Goal: Transaction & Acquisition: Purchase product/service

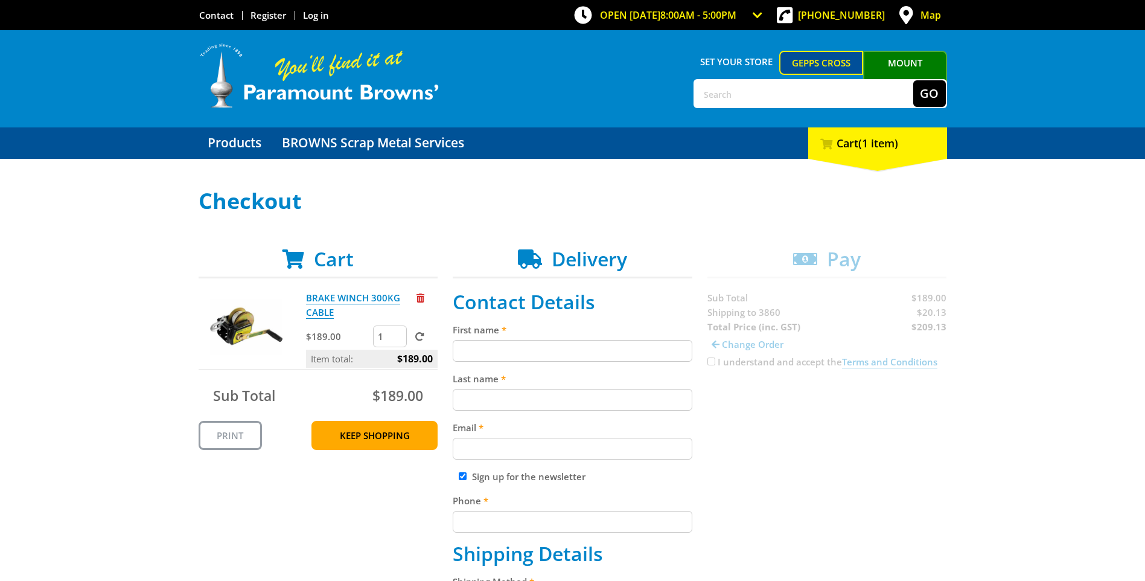
click at [471, 350] on input "First name" at bounding box center [573, 351] width 240 height 22
type input "[PERSON_NAME]"
type input "[PERSON_NAME][EMAIL_ADDRESS][PERSON_NAME][DOMAIN_NAME]"
type input "0436644536"
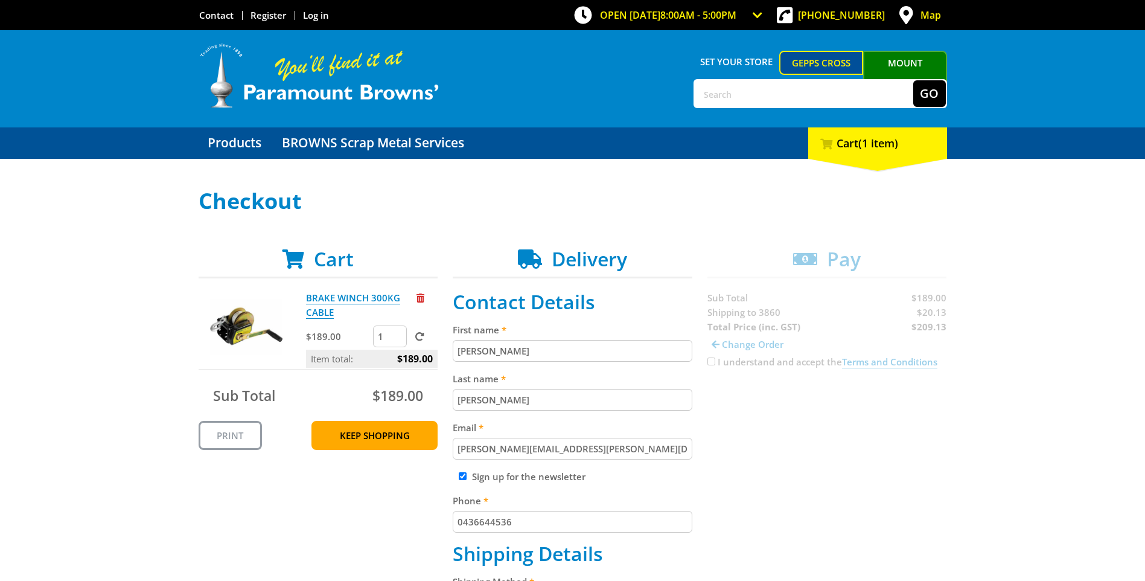
type input "ALS Global"
type input "[STREET_ADDRESS][PERSON_NAME]"
type input "MAFFRA"
select select "VIC"
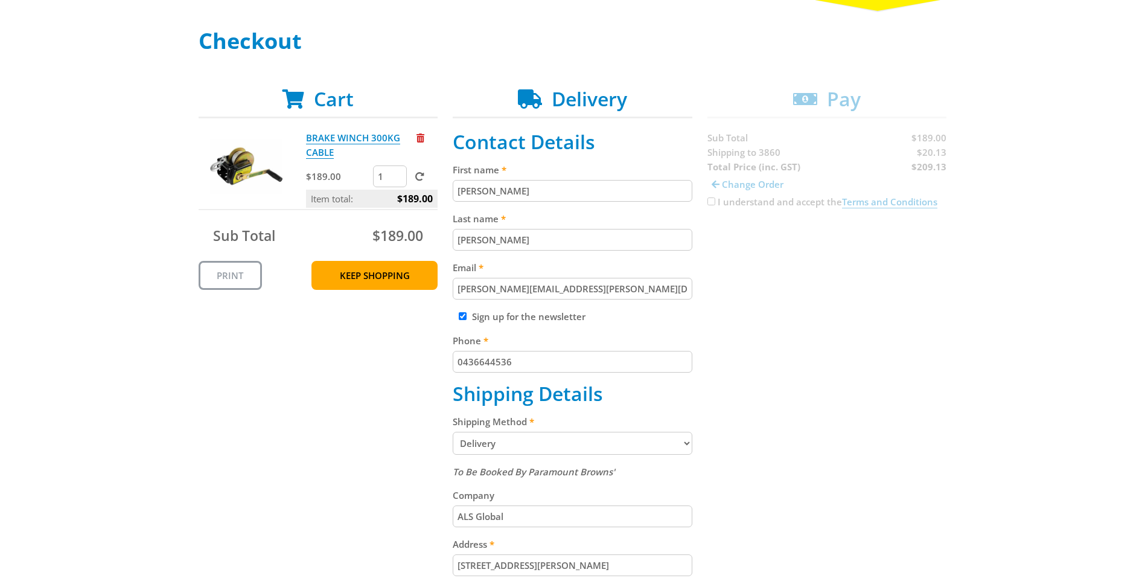
scroll to position [181, 0]
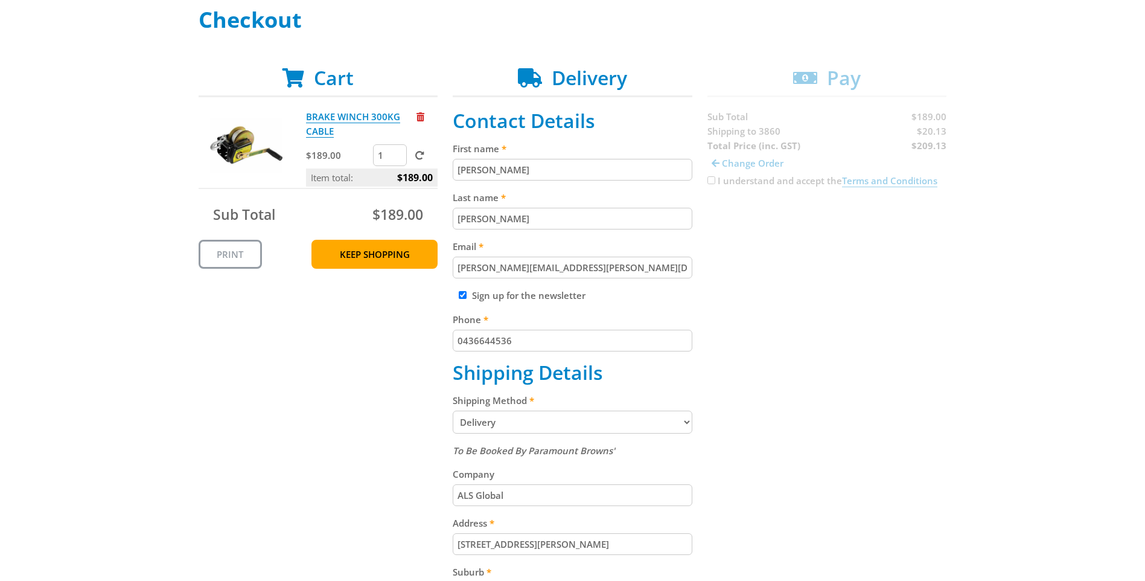
click at [462, 295] on input "Sign up for the newsletter" at bounding box center [463, 295] width 8 height 8
checkbox input "false"
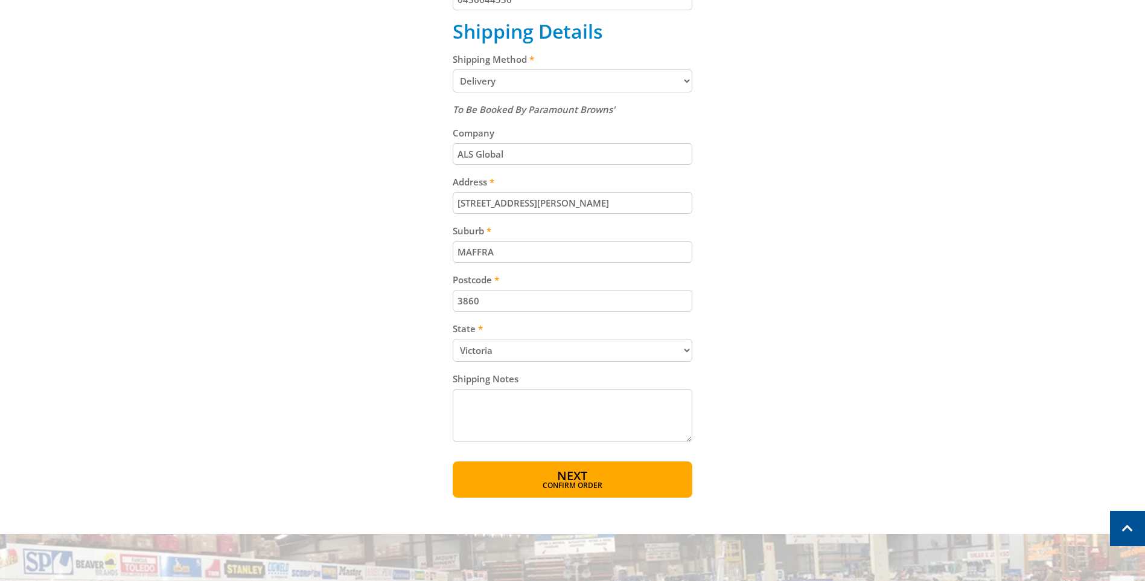
scroll to position [543, 0]
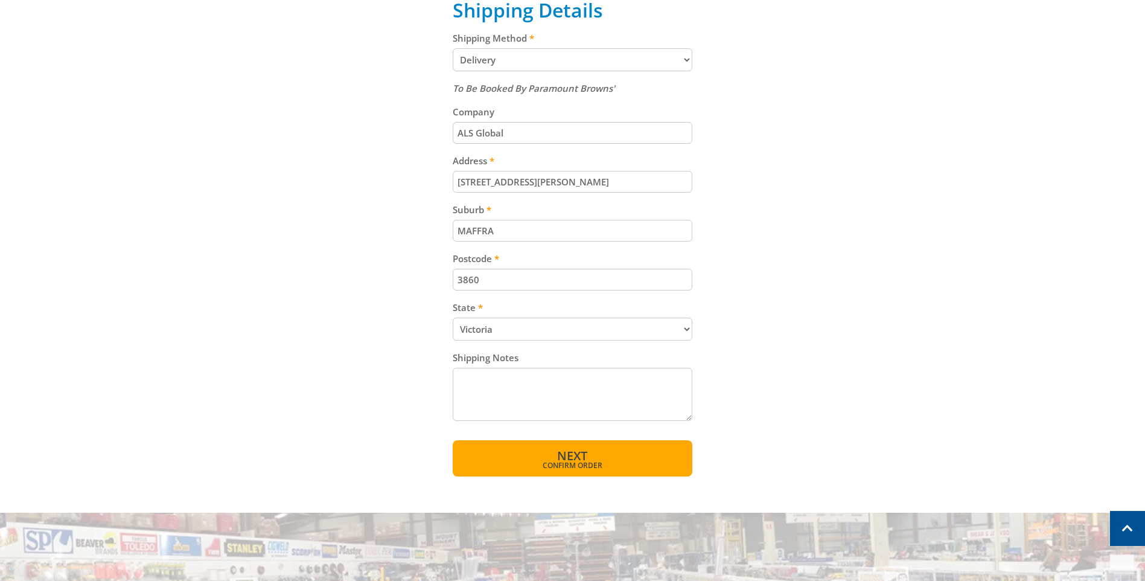
click at [578, 457] on span "Next" at bounding box center [572, 455] width 30 height 16
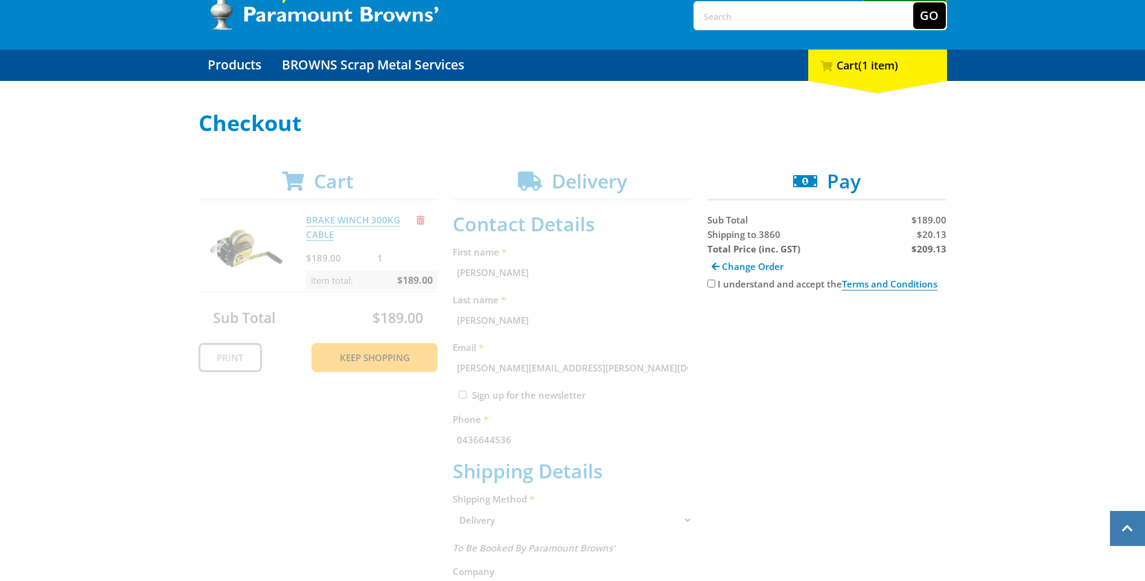
scroll to position [66, 0]
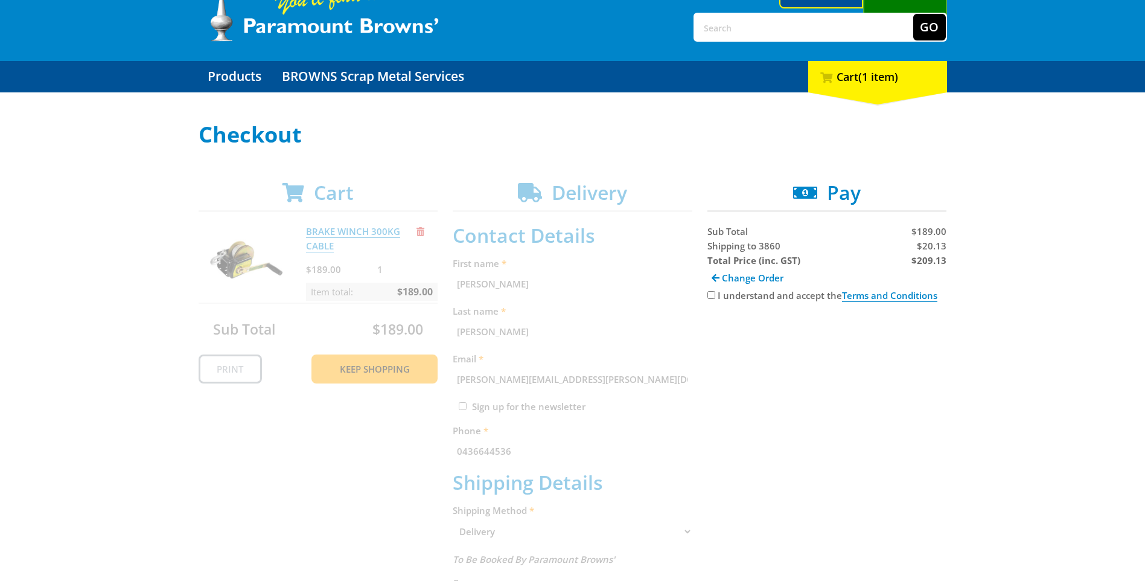
click at [708, 293] on input "I understand and accept the Terms and Conditions" at bounding box center [712, 295] width 8 height 8
checkbox input "true"
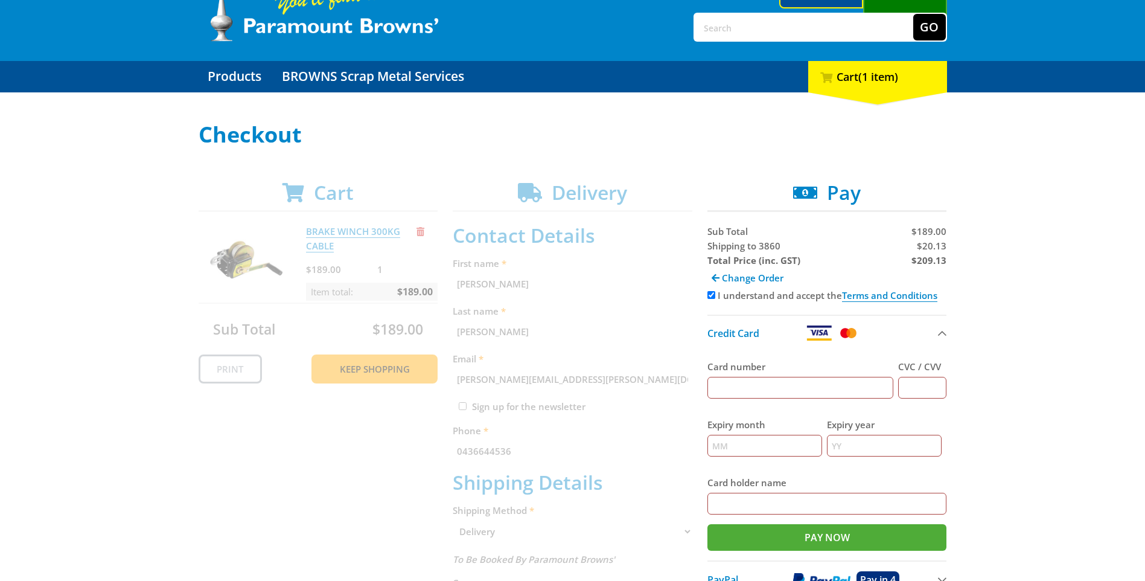
click at [731, 386] on input "Card number" at bounding box center [801, 388] width 187 height 22
type input "[CREDIT_CARD_NUMBER]"
click at [930, 391] on input "CVC / CVV" at bounding box center [922, 388] width 48 height 22
type input "338"
click at [724, 446] on input "Expiry month" at bounding box center [765, 446] width 115 height 22
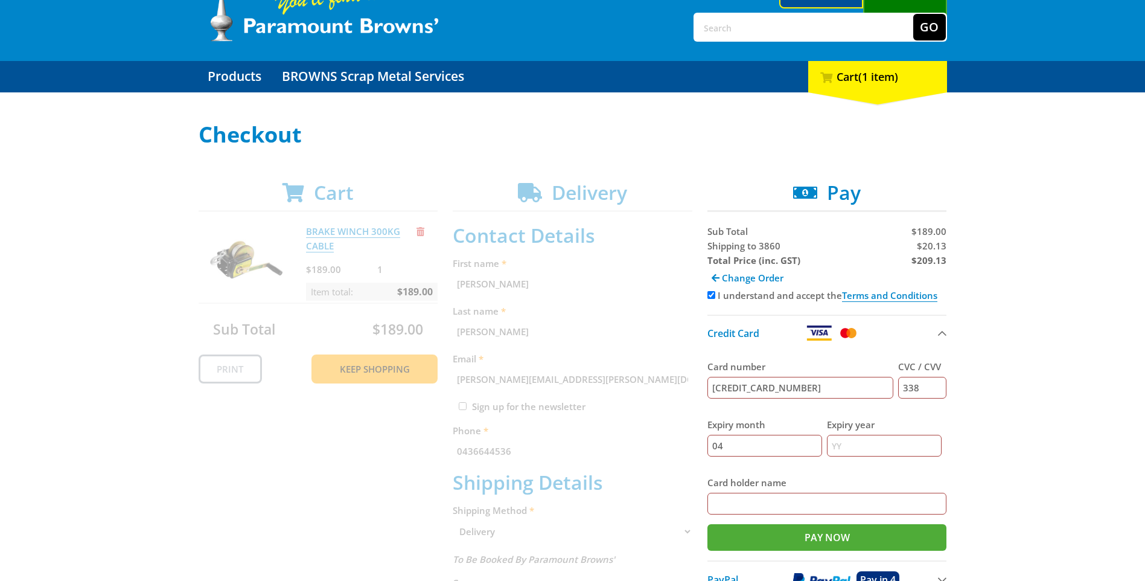
type input "04"
click at [839, 446] on input "Expiry year" at bounding box center [884, 446] width 115 height 22
type input "26"
click at [739, 505] on input "Card holder name" at bounding box center [828, 504] width 240 height 22
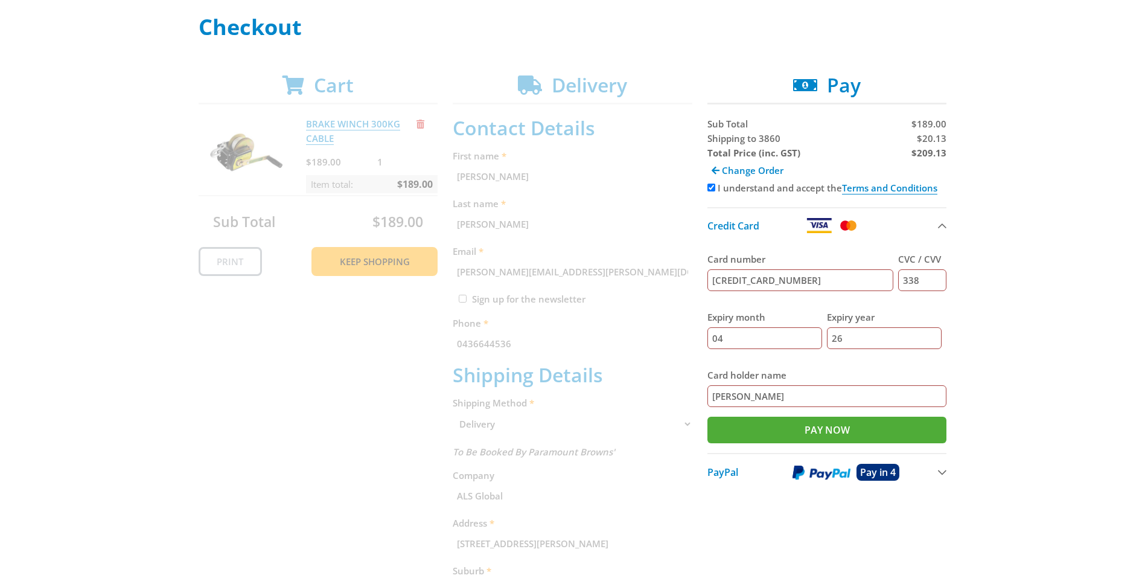
scroll to position [187, 0]
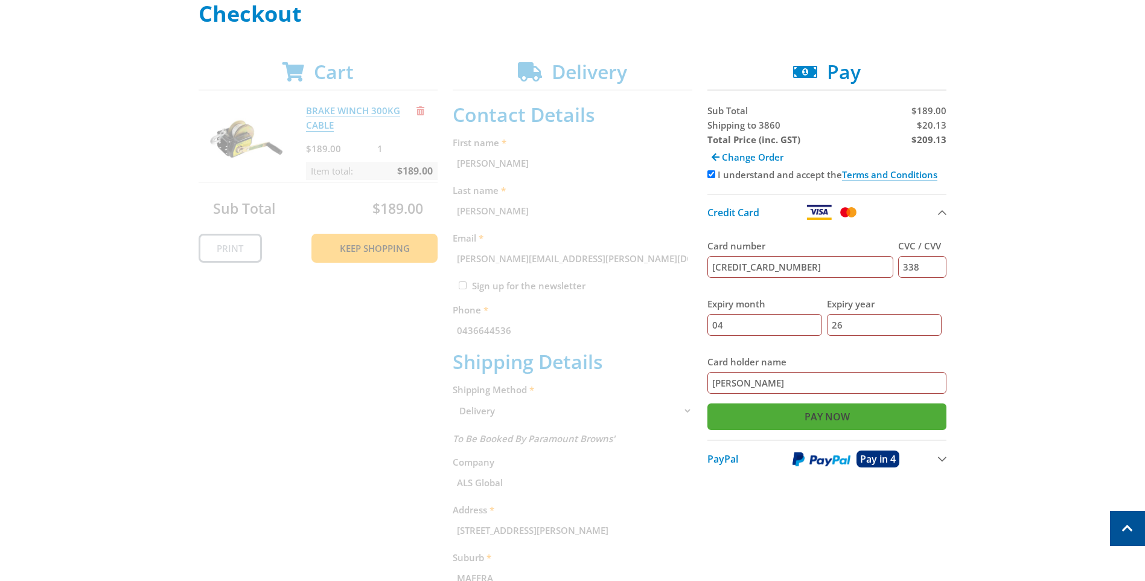
type input "[PERSON_NAME]"
click at [818, 417] on input "Pay Now" at bounding box center [828, 416] width 240 height 27
type input "Paying..."
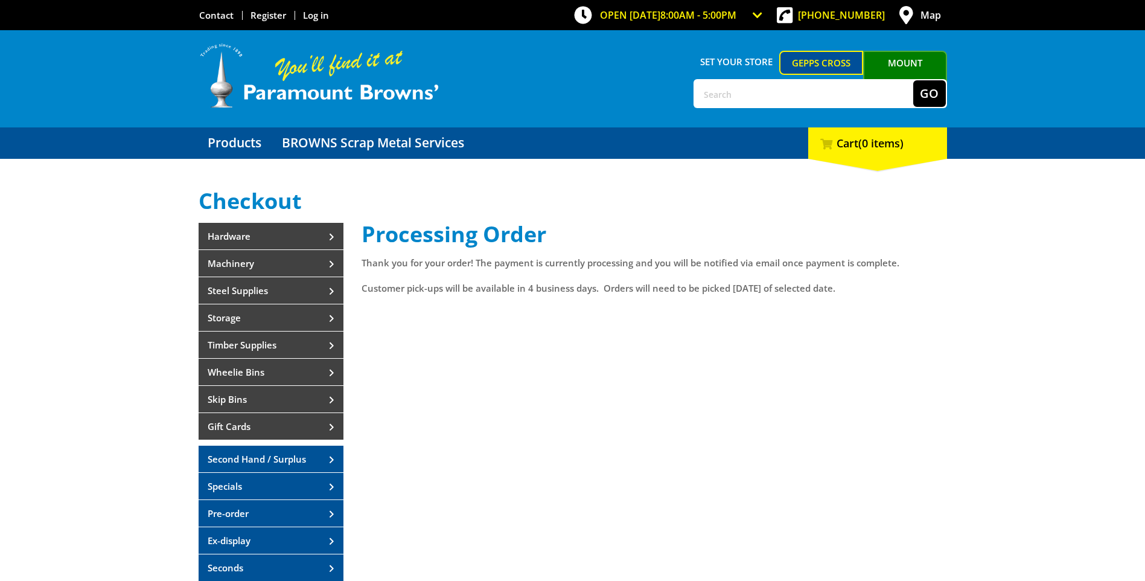
click at [919, 18] on link "Map" at bounding box center [920, 15] width 54 height 30
